Goal: Task Accomplishment & Management: Manage account settings

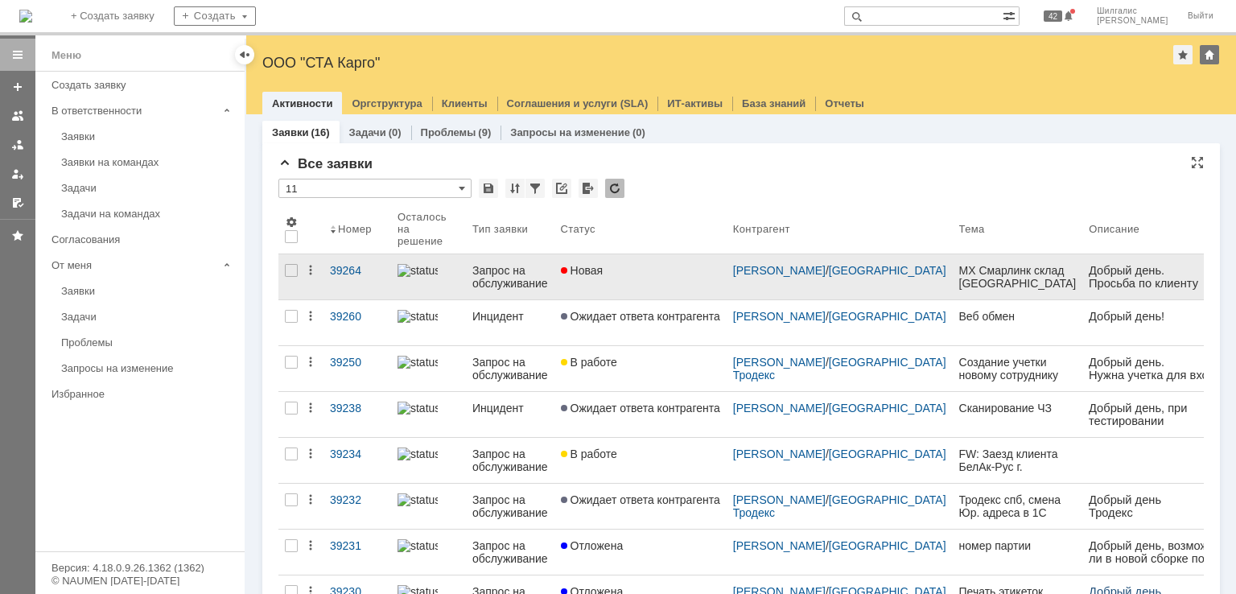
click at [666, 273] on div "Новая" at bounding box center [640, 270] width 159 height 13
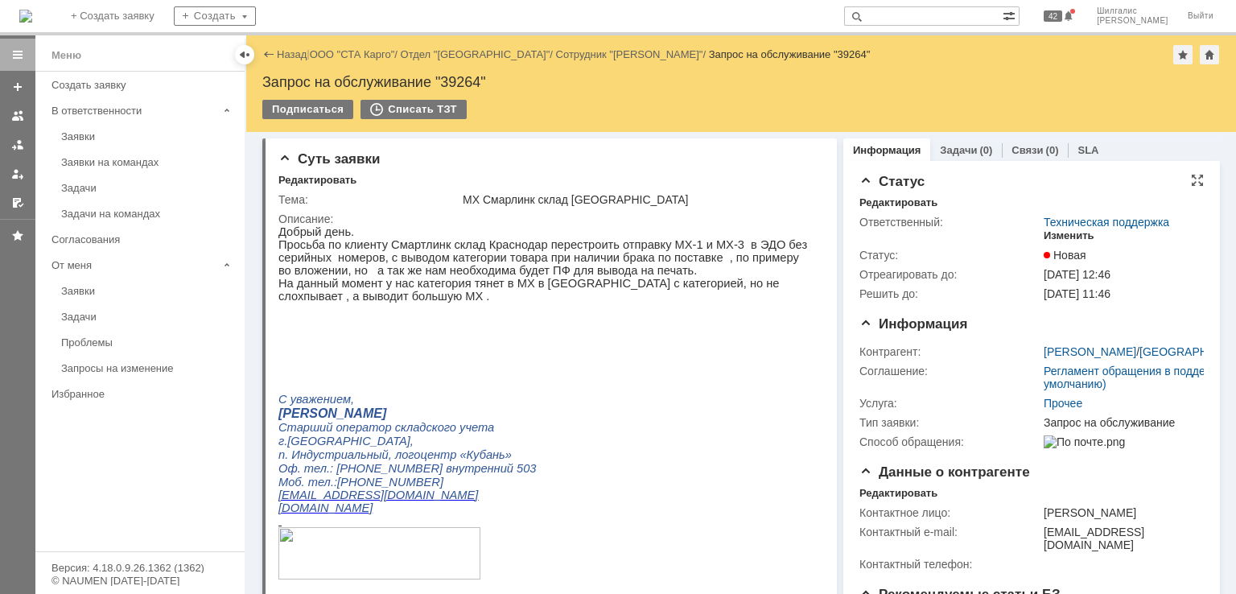
click at [1055, 232] on div "Изменить" at bounding box center [1068, 235] width 51 height 13
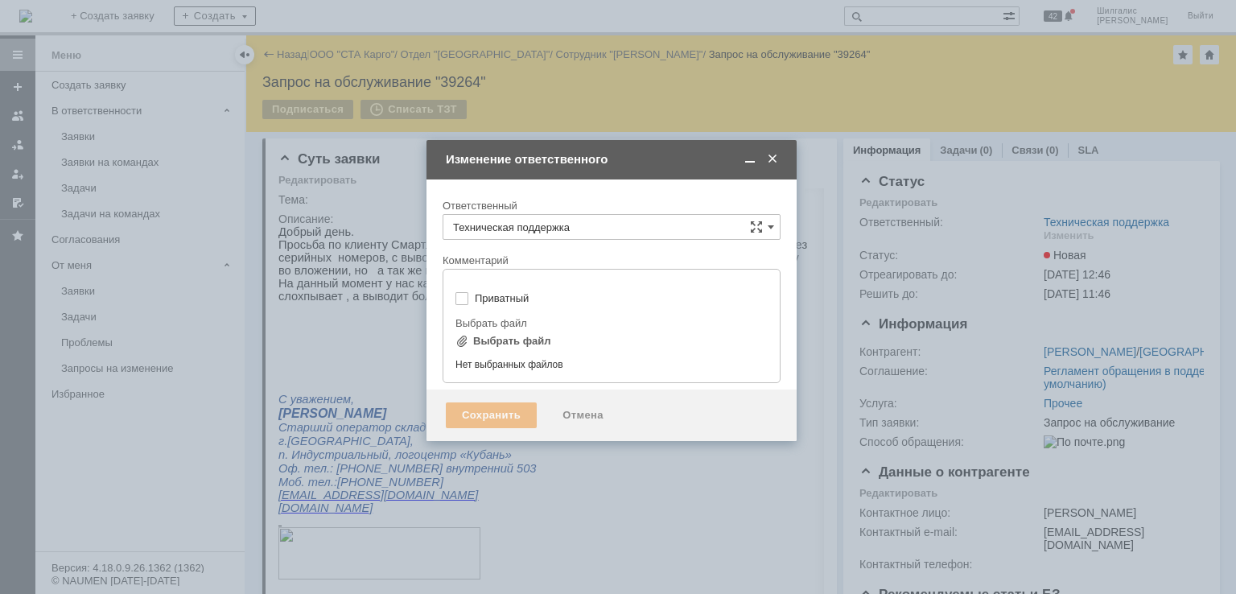
type input "[не указано]"
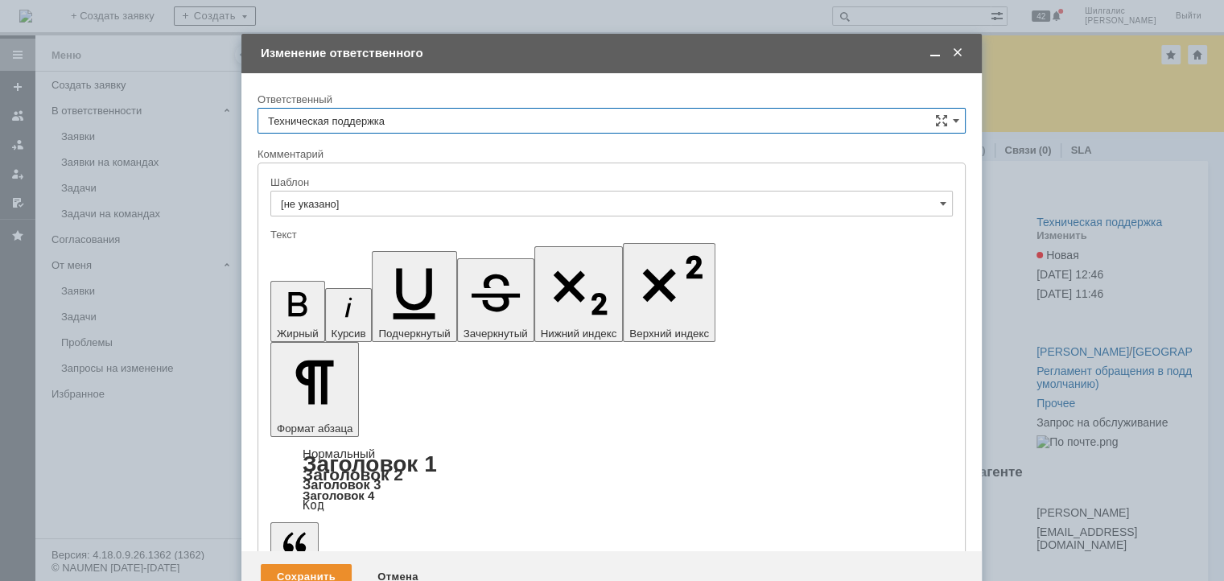
click at [373, 113] on input "Техническая поддержка" at bounding box center [611, 121] width 708 height 26
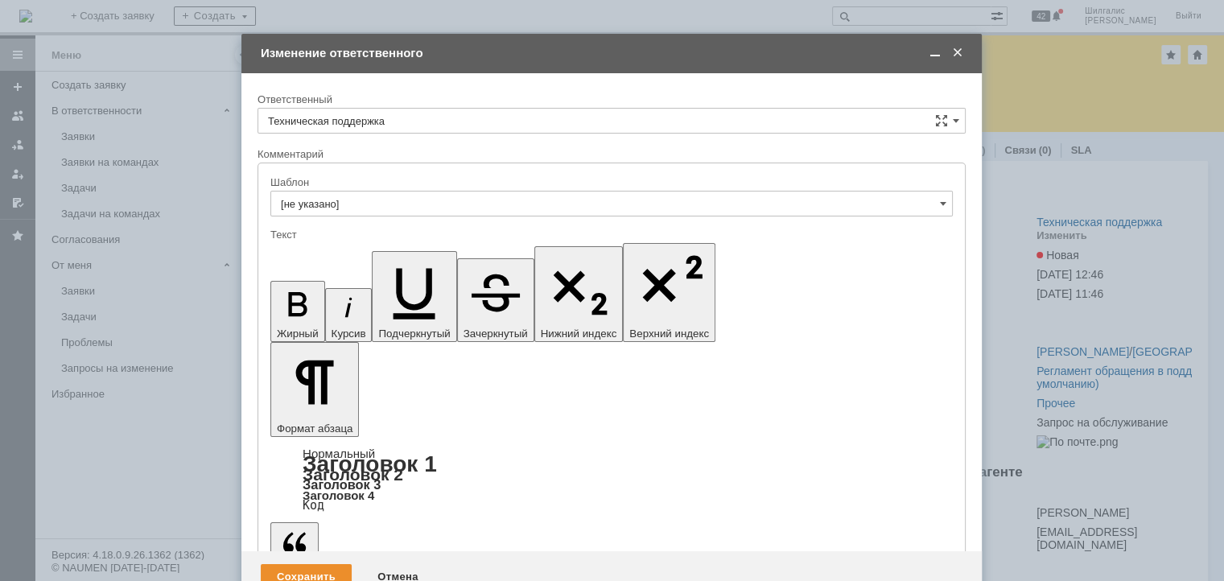
drag, startPoint x: 348, startPoint y: 202, endPoint x: 81, endPoint y: 12, distance: 327.0
click at [348, 202] on span "[PERSON_NAME]" at bounding box center [611, 203] width 687 height 13
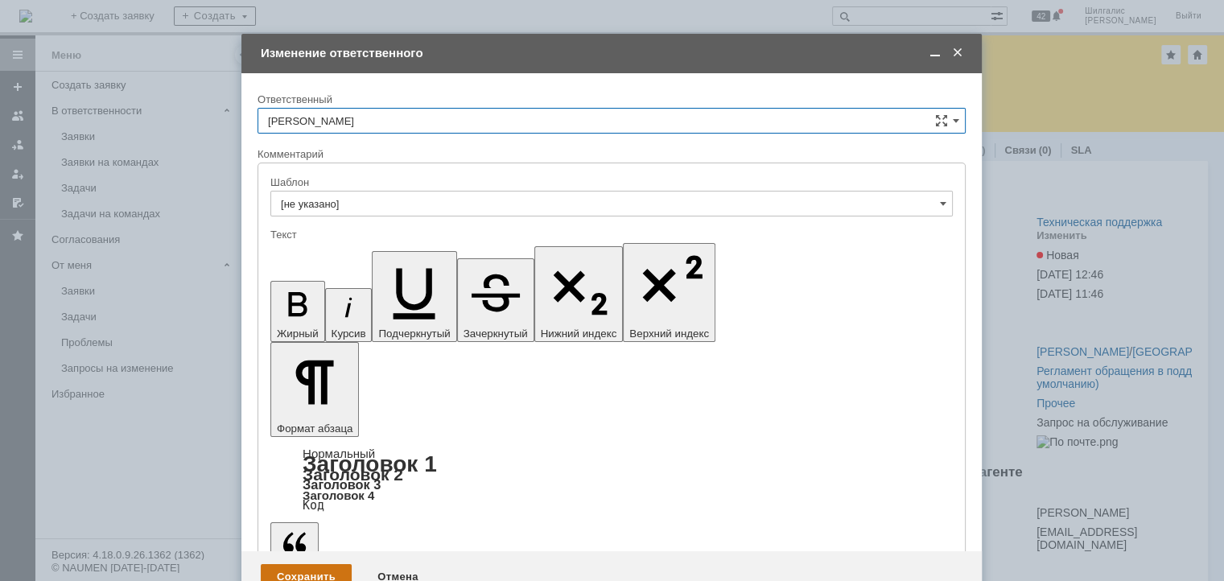
type input "[PERSON_NAME]"
click at [282, 564] on div "Сохранить" at bounding box center [306, 577] width 91 height 26
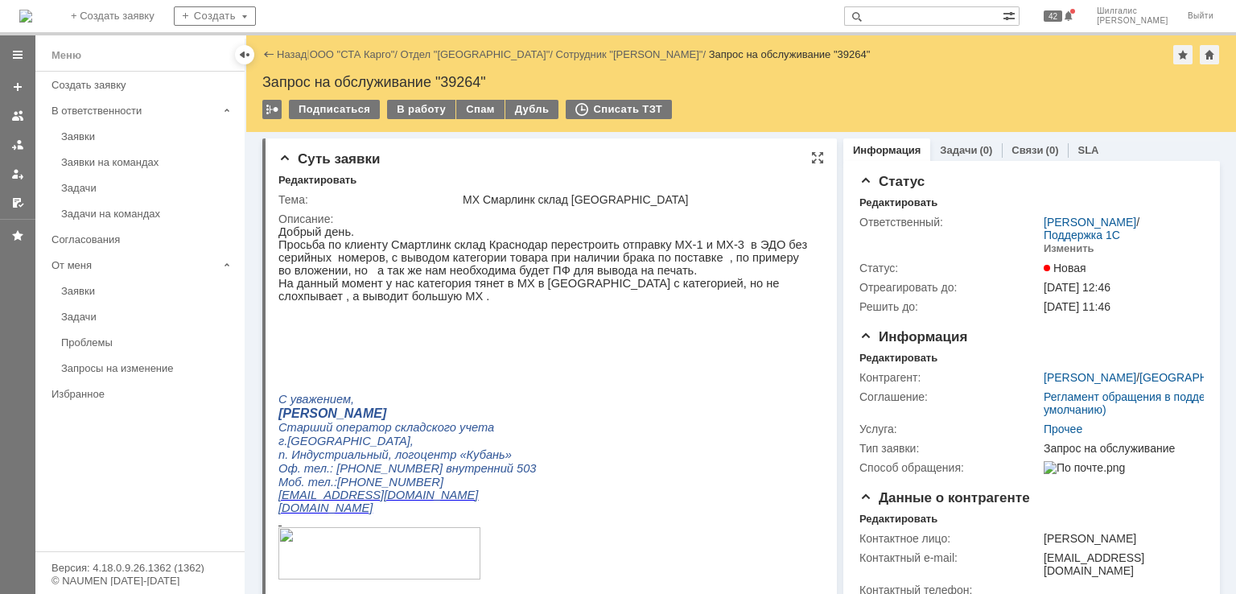
click at [740, 228] on p "Добрый день." at bounding box center [544, 231] width 532 height 13
click at [399, 113] on div "В работу" at bounding box center [421, 109] width 68 height 19
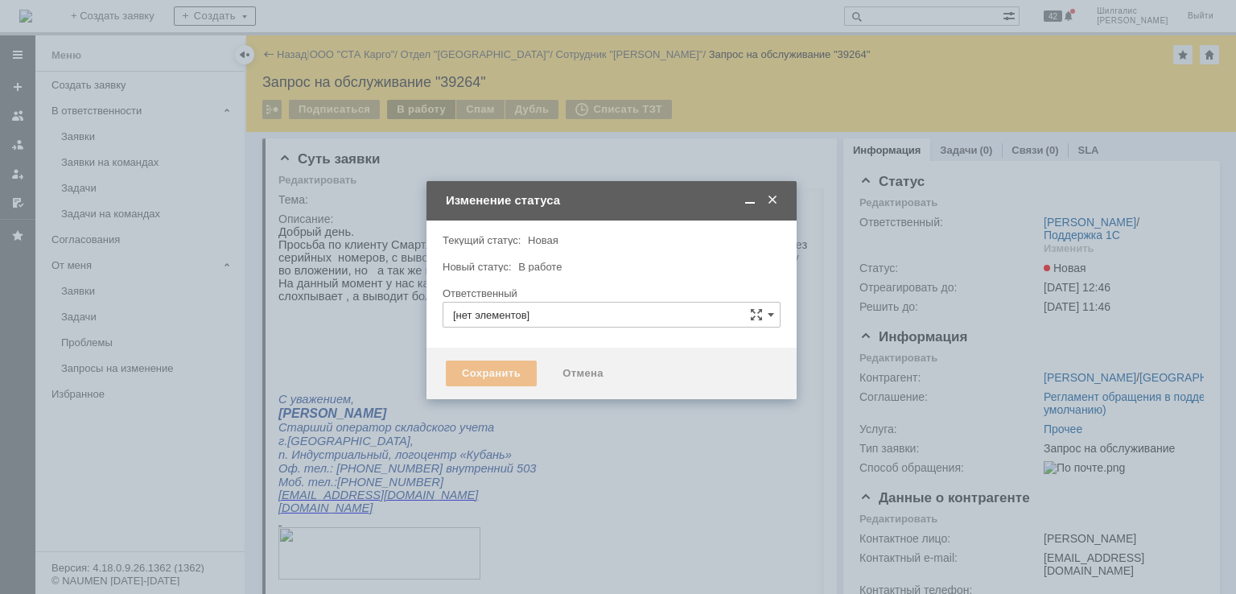
type input "[PERSON_NAME]"
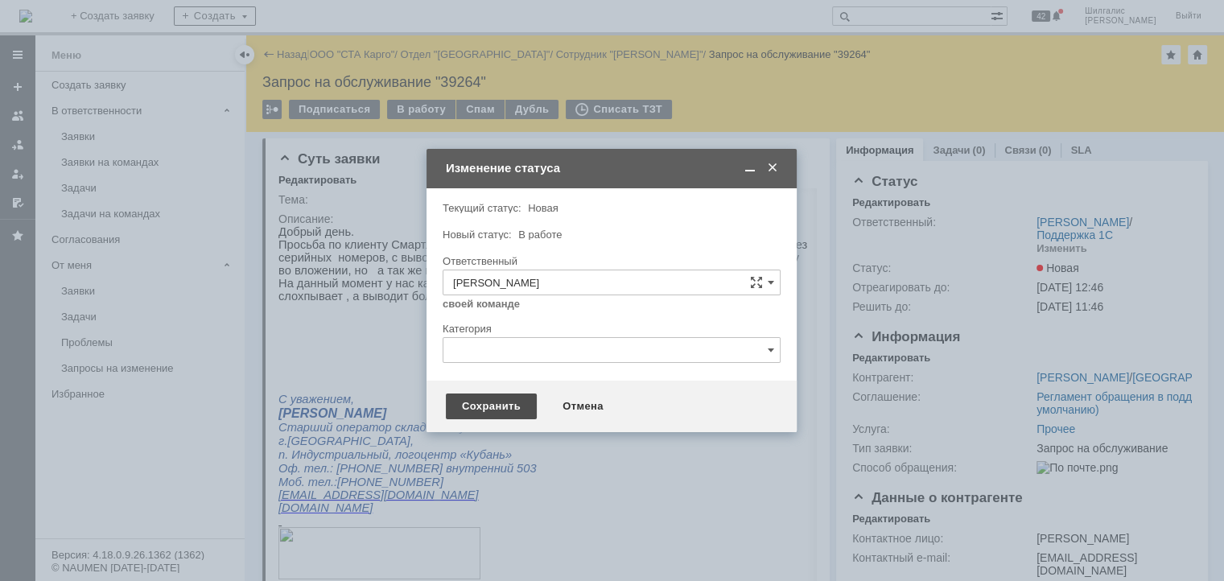
click at [478, 408] on div "Сохранить" at bounding box center [491, 406] width 91 height 26
